Goal: Task Accomplishment & Management: Use online tool/utility

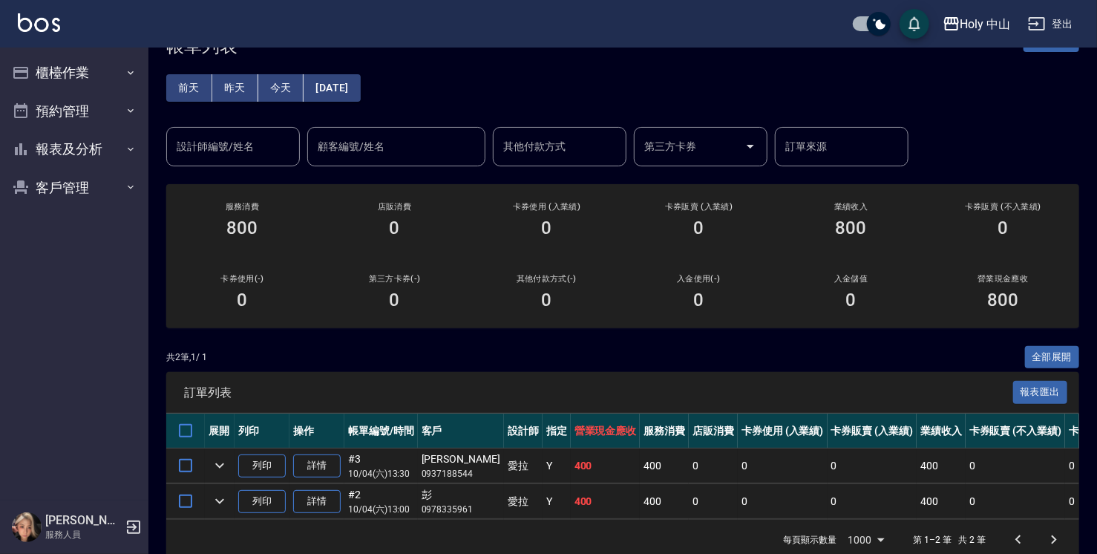
scroll to position [79, 0]
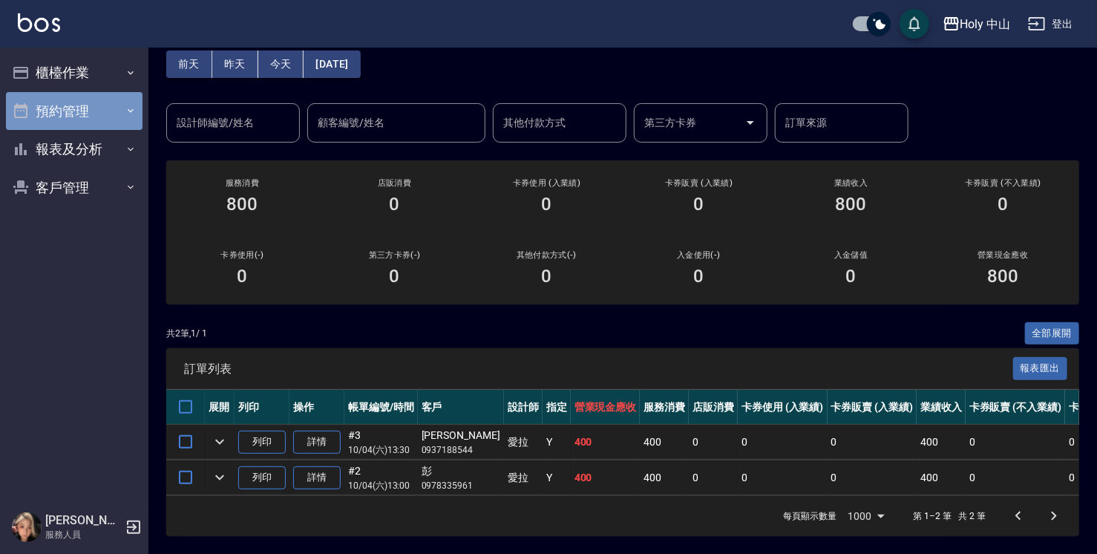
click at [100, 116] on button "預約管理" at bounding box center [74, 111] width 137 height 39
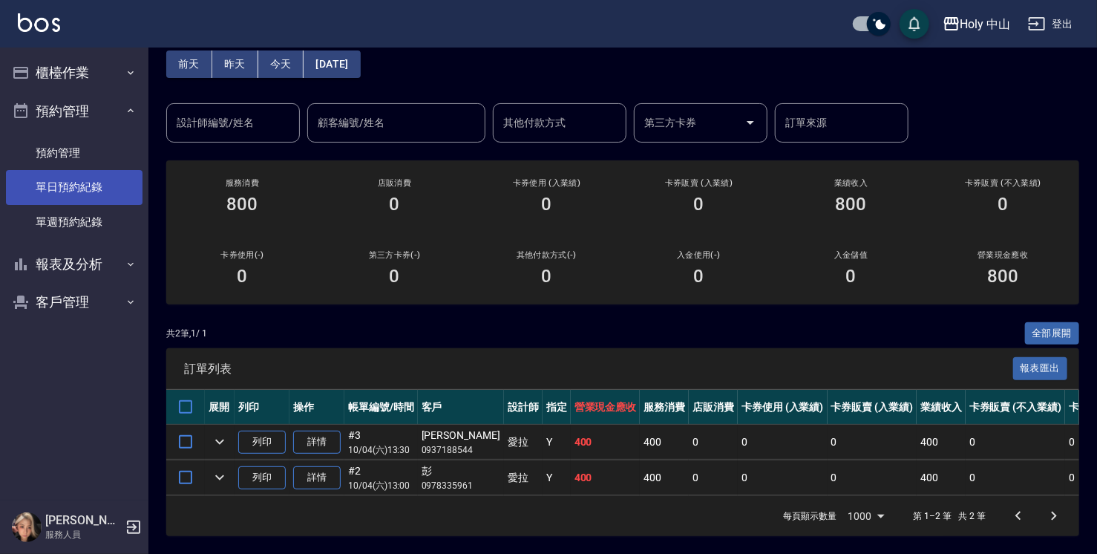
click at [104, 187] on link "單日預約紀錄" at bounding box center [74, 187] width 137 height 34
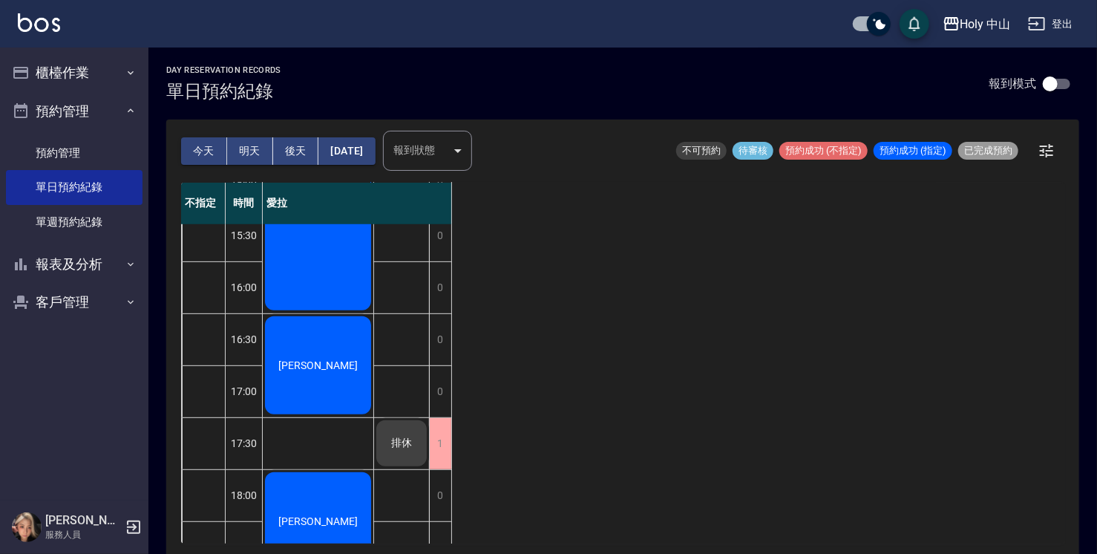
scroll to position [523, 0]
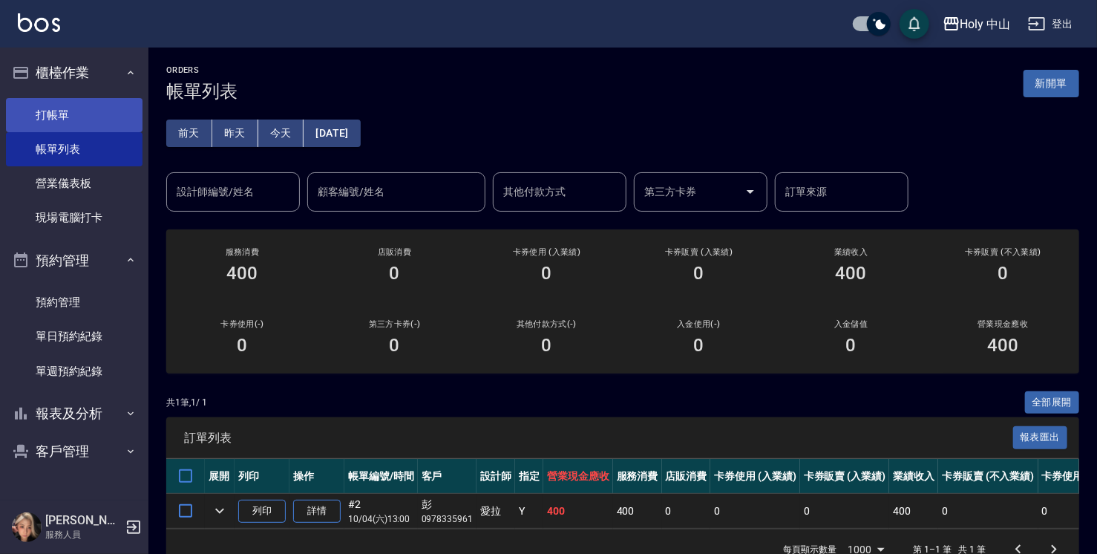
click at [105, 117] on link "打帳單" at bounding box center [74, 115] width 137 height 34
